Goal: Navigation & Orientation: Find specific page/section

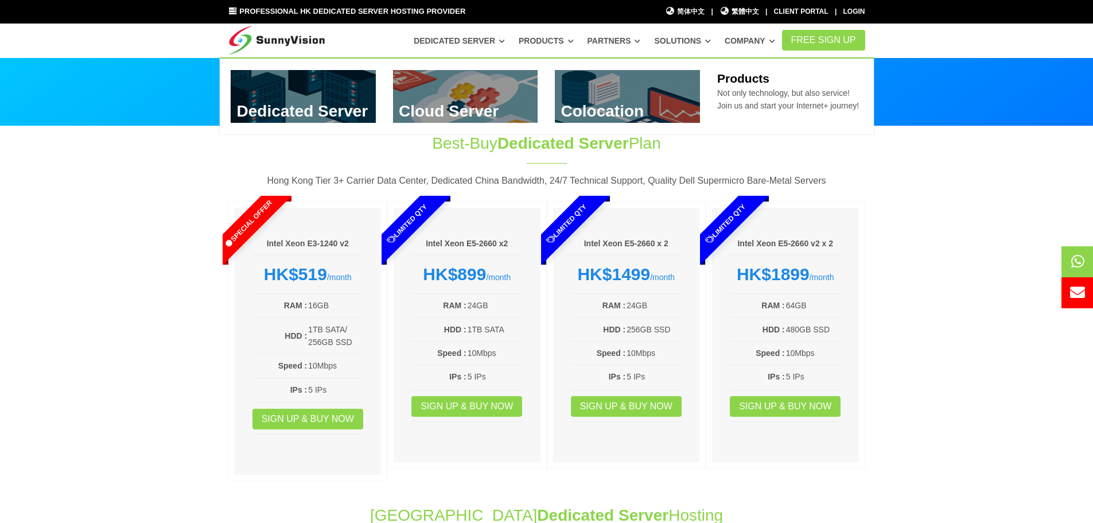
click at [574, 40] on link "Products" at bounding box center [546, 40] width 55 height 21
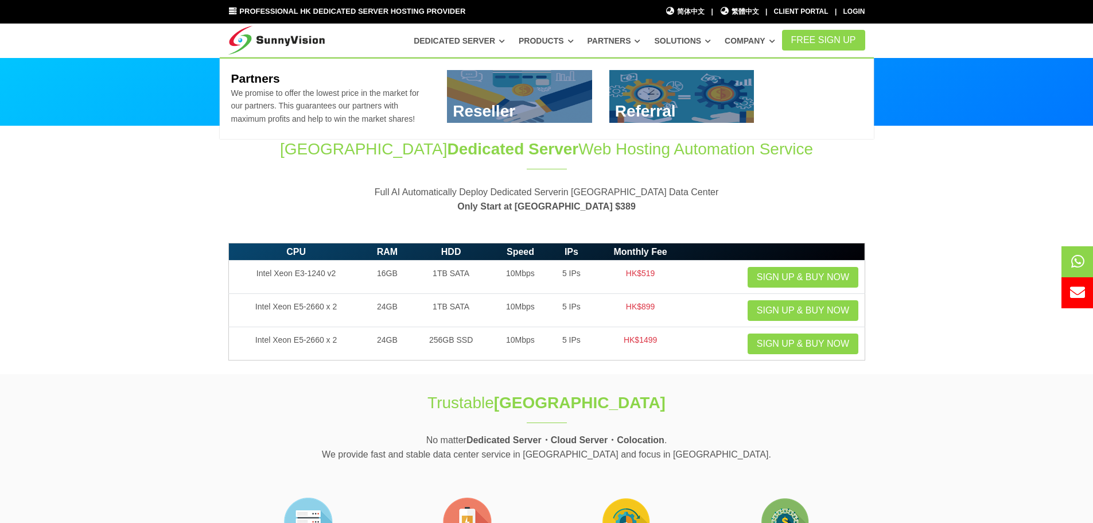
click at [637, 36] on link "Partners" at bounding box center [614, 40] width 53 height 21
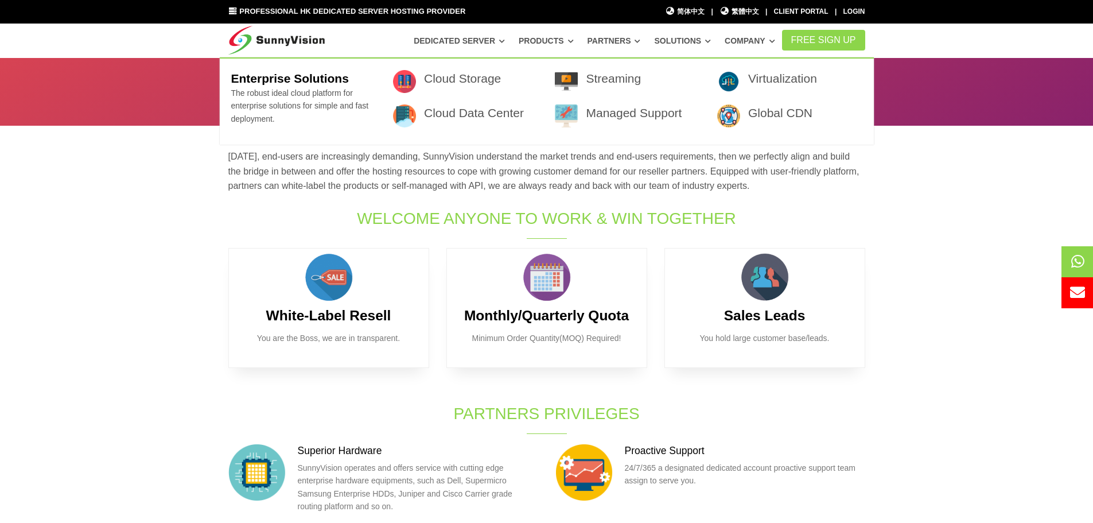
click at [682, 41] on link "Solutions" at bounding box center [682, 40] width 57 height 21
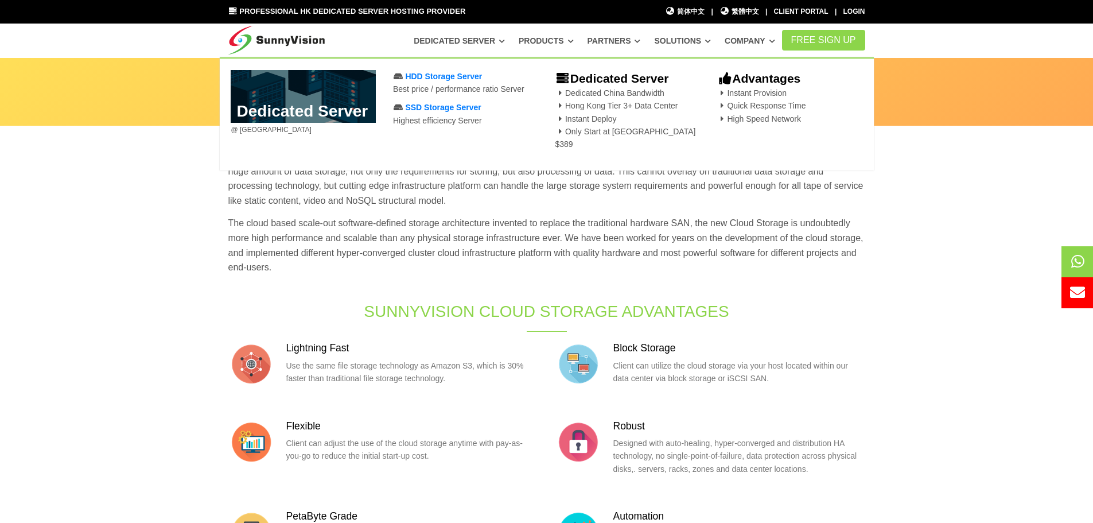
click at [499, 42] on link "Dedicated Server" at bounding box center [459, 40] width 91 height 21
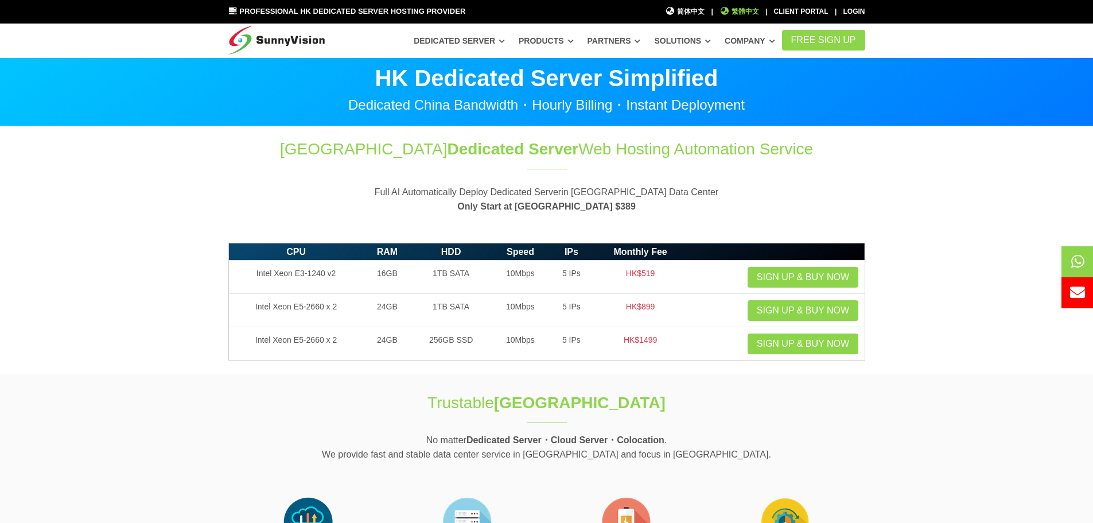
click at [736, 7] on span "繁體中文" at bounding box center [740, 11] width 40 height 11
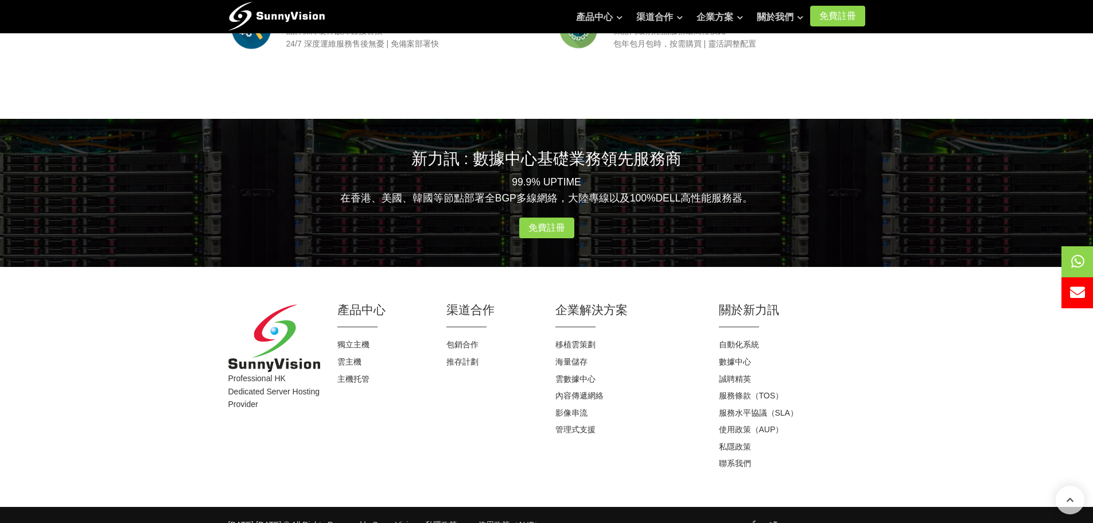
scroll to position [1461, 0]
